Goal: Task Accomplishment & Management: Use online tool/utility

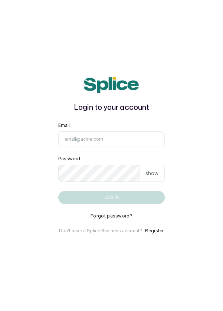
click at [105, 147] on input "Email" at bounding box center [111, 139] width 107 height 16
type input "[EMAIL_ADDRESS][DOMAIN_NAME]"
click at [58, 191] on button "Log in" at bounding box center [111, 197] width 107 height 13
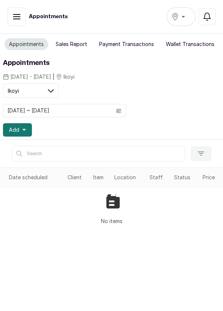
click at [13, 13] on icon "button" at bounding box center [16, 16] width 9 height 9
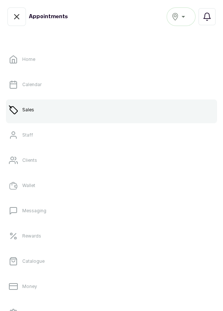
click at [40, 87] on p "Calendar" at bounding box center [31, 85] width 19 height 6
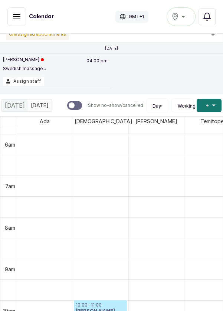
scroll to position [7, 0]
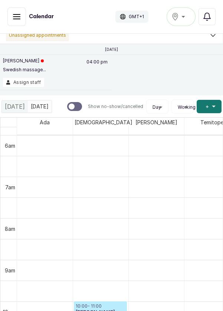
click at [210, 19] on icon "button" at bounding box center [206, 16] width 9 height 9
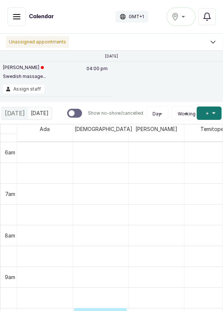
click at [214, 43] on icon at bounding box center [212, 41] width 7 height 7
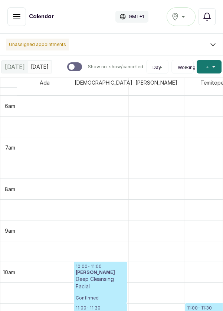
click at [213, 44] on icon at bounding box center [212, 44] width 7 height 7
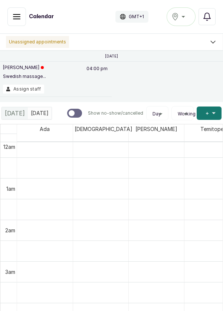
click at [14, 18] on icon "button" at bounding box center [16, 16] width 9 height 9
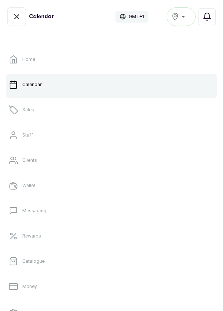
click at [63, 114] on link "Sales" at bounding box center [111, 109] width 211 height 21
